Goal: Task Accomplishment & Management: Use online tool/utility

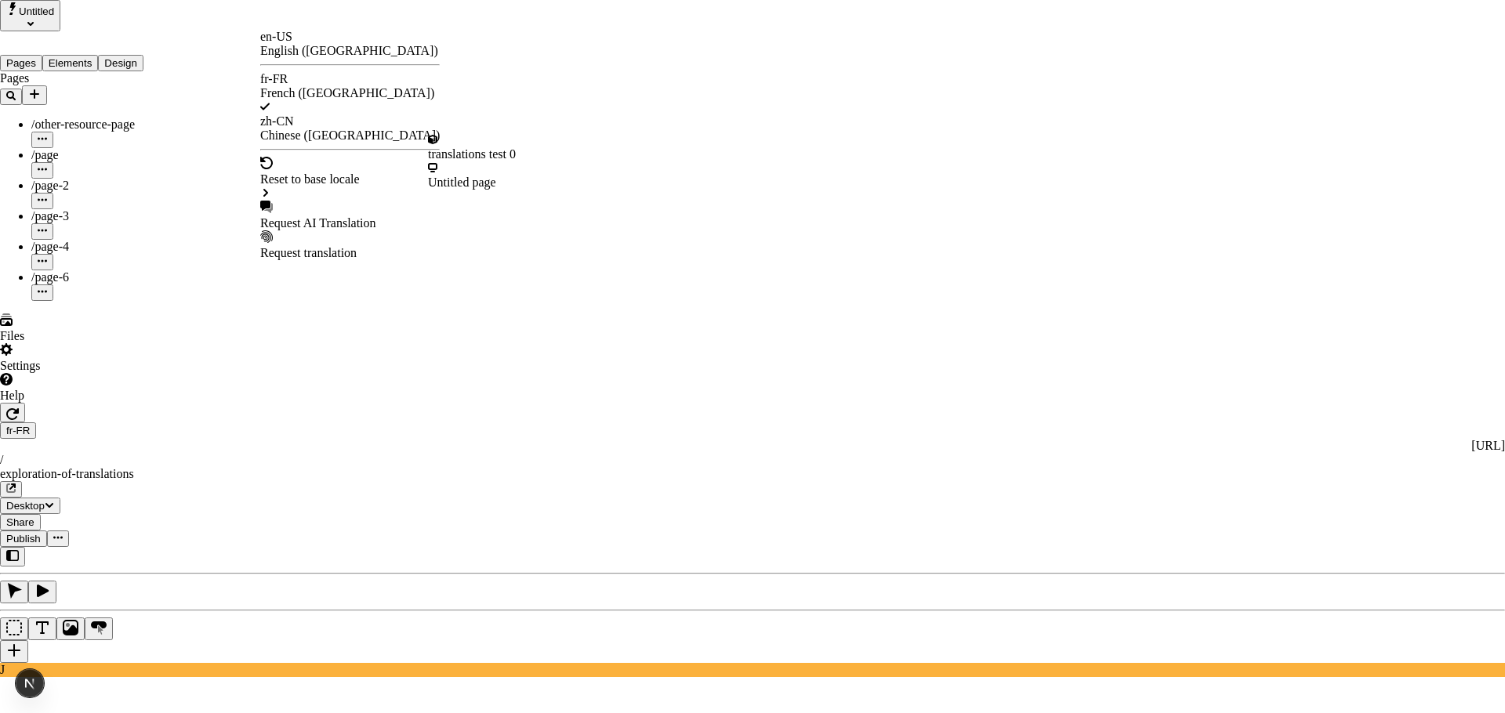
click at [339, 216] on div "Request AI Translation" at bounding box center [349, 223] width 179 height 14
drag, startPoint x: 773, startPoint y: 105, endPoint x: 499, endPoint y: 89, distance: 274.7
